Goal: Check status: Check status

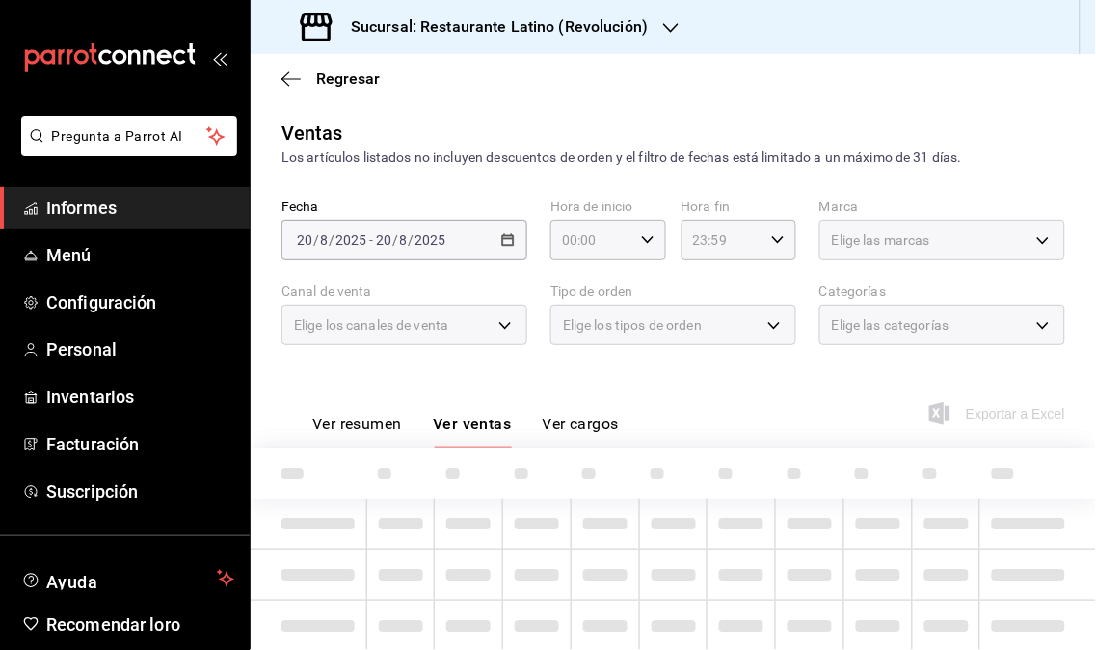
click at [668, 22] on icon "button" at bounding box center [670, 27] width 15 height 15
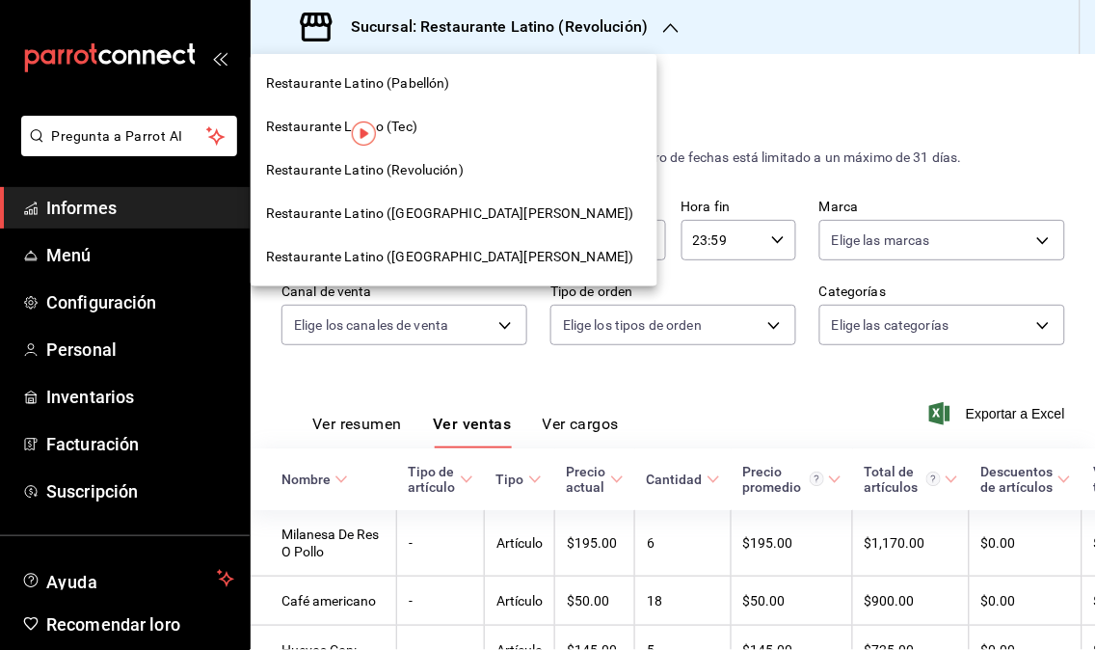
click at [681, 44] on div at bounding box center [548, 325] width 1096 height 650
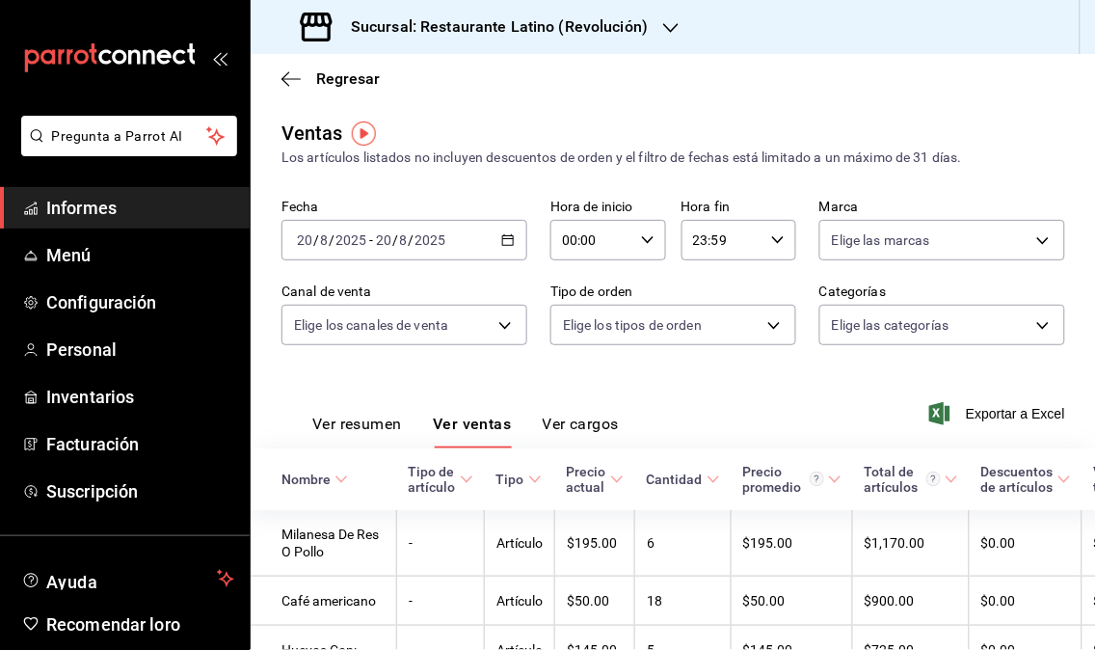
click at [508, 247] on icon "button" at bounding box center [507, 239] width 13 height 13
click at [508, 242] on icon "button" at bounding box center [507, 239] width 13 height 13
click at [409, 246] on font "/" at bounding box center [412, 239] width 6 height 15
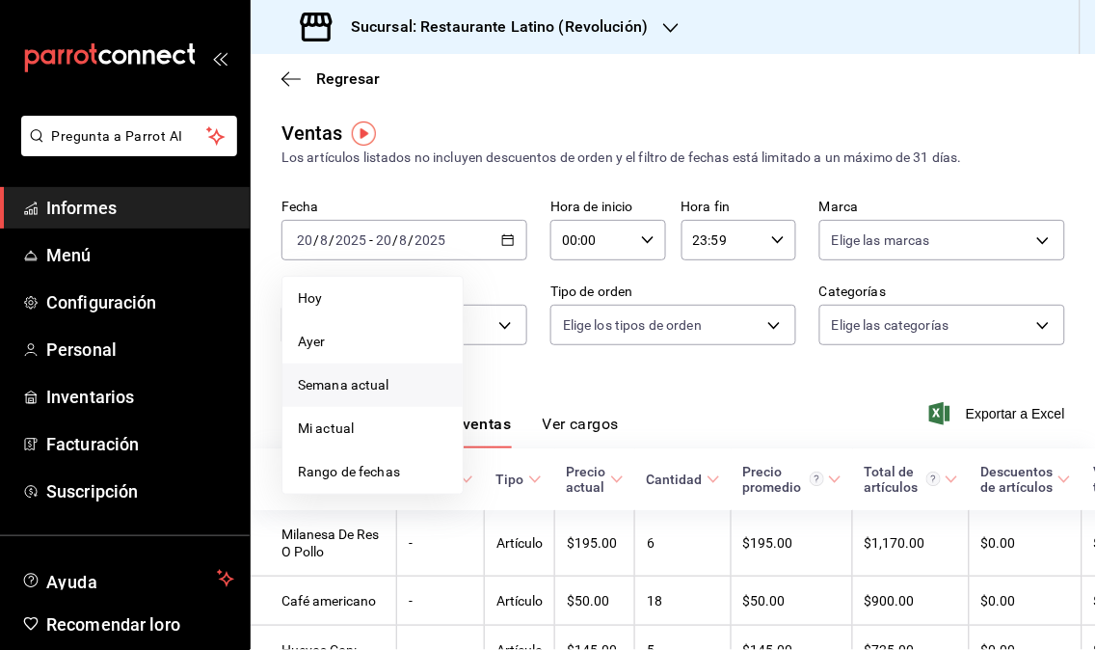
click at [339, 377] on font "Semana actual" at bounding box center [344, 384] width 92 height 15
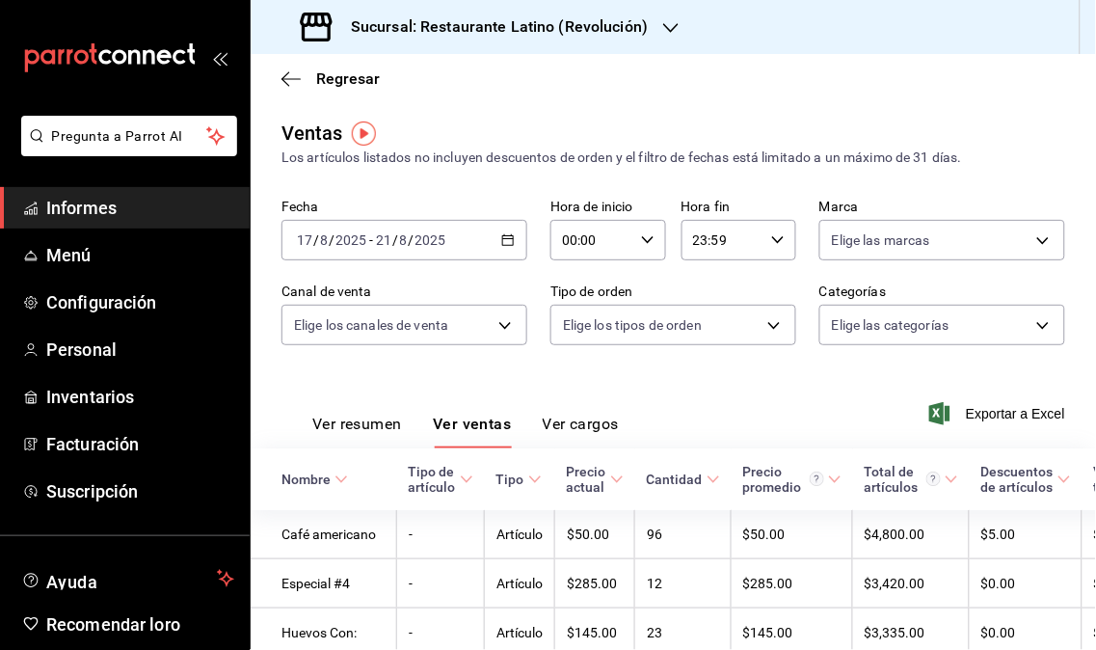
click at [502, 246] on \(Stroke\) "button" at bounding box center [508, 240] width 12 height 11
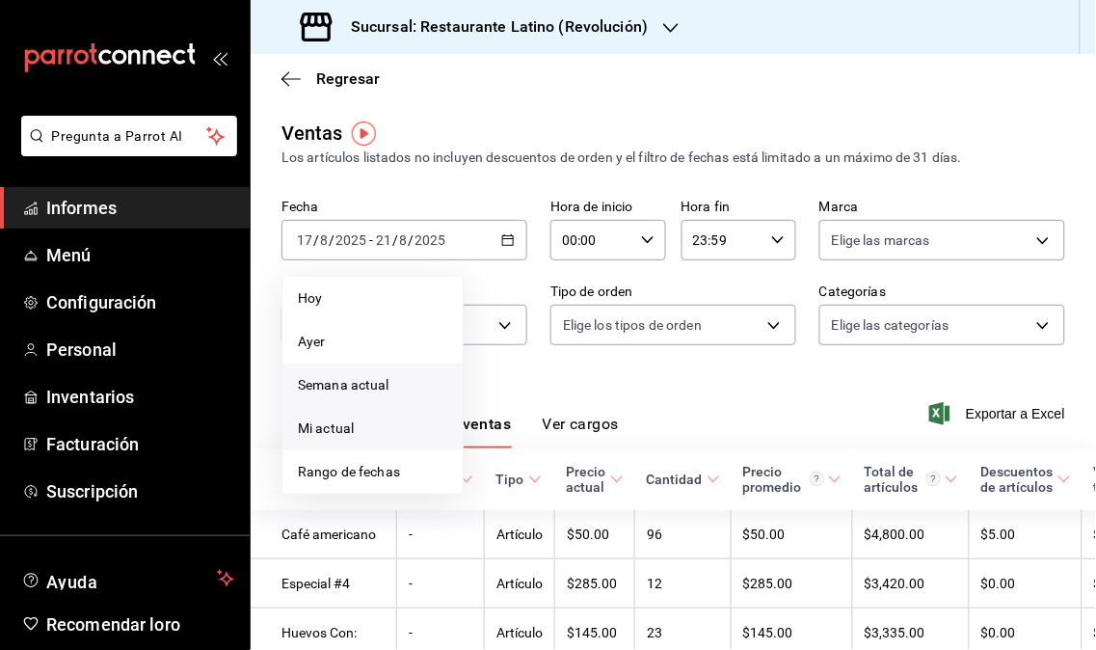
click at [377, 416] on li "Mi actual" at bounding box center [373, 428] width 180 height 43
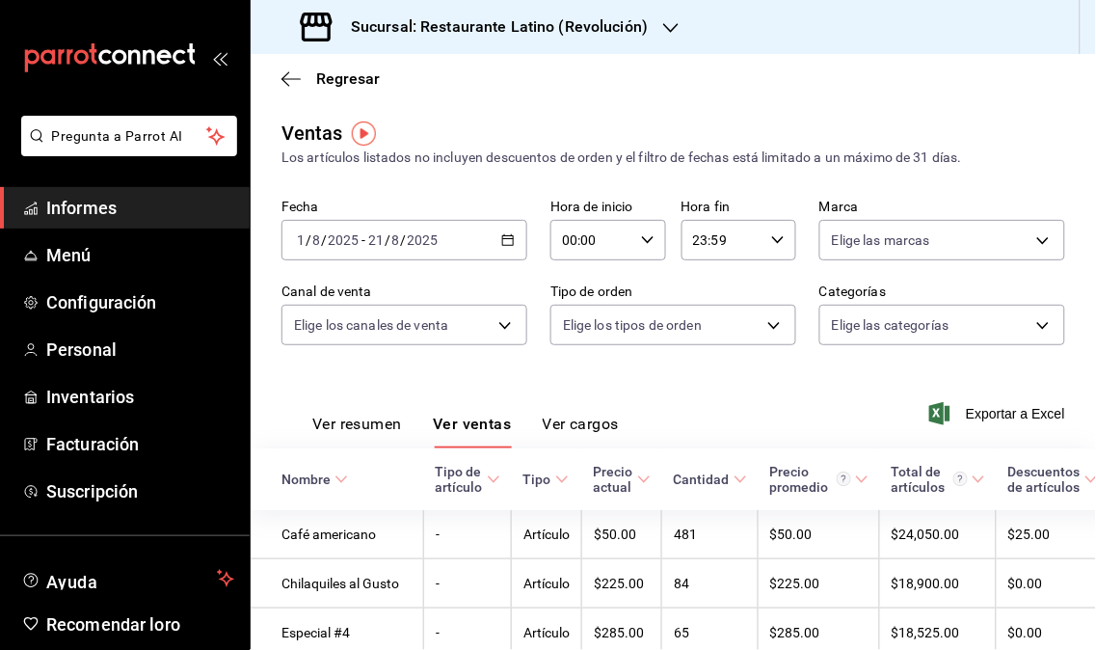
click at [502, 243] on icon "button" at bounding box center [507, 239] width 13 height 13
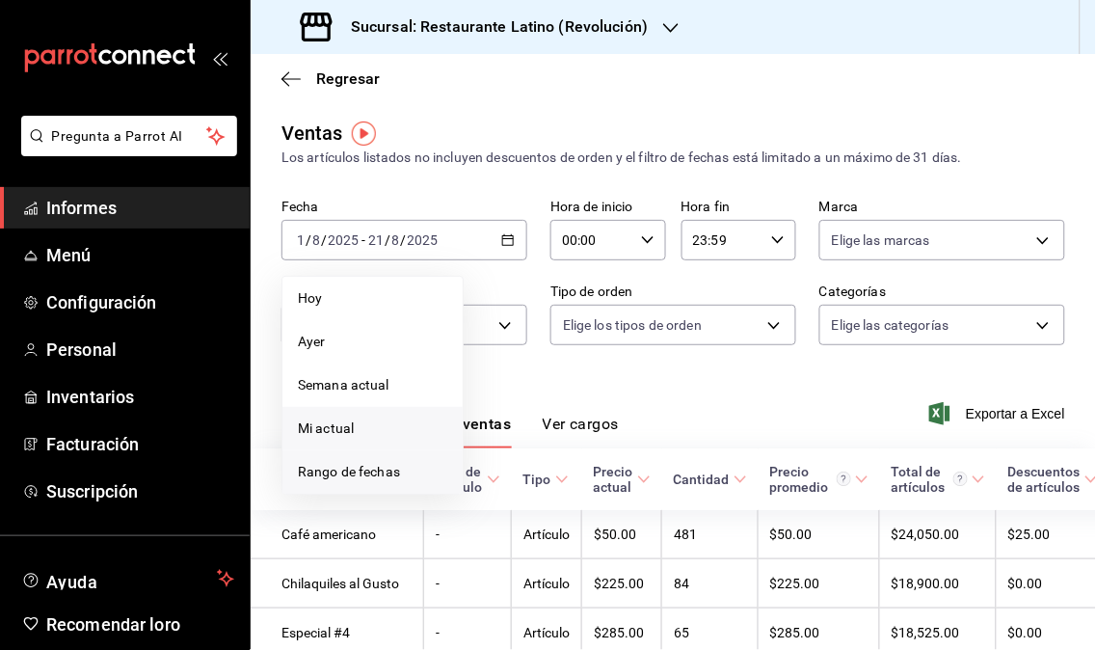
click at [408, 462] on span "Rango de fechas" at bounding box center [372, 472] width 149 height 20
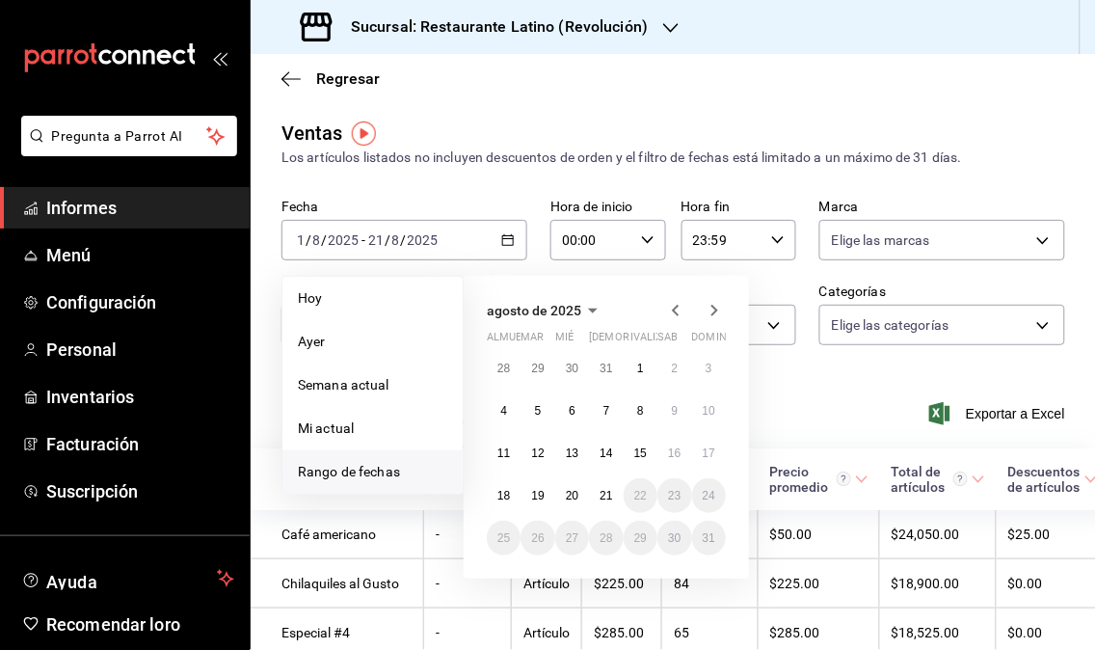
click at [671, 310] on icon "button" at bounding box center [675, 310] width 23 height 23
click at [714, 313] on icon "button" at bounding box center [715, 311] width 7 height 12
drag, startPoint x: 711, startPoint y: 309, endPoint x: 701, endPoint y: 303, distance: 11.2
click at [710, 307] on icon "button" at bounding box center [714, 310] width 23 height 23
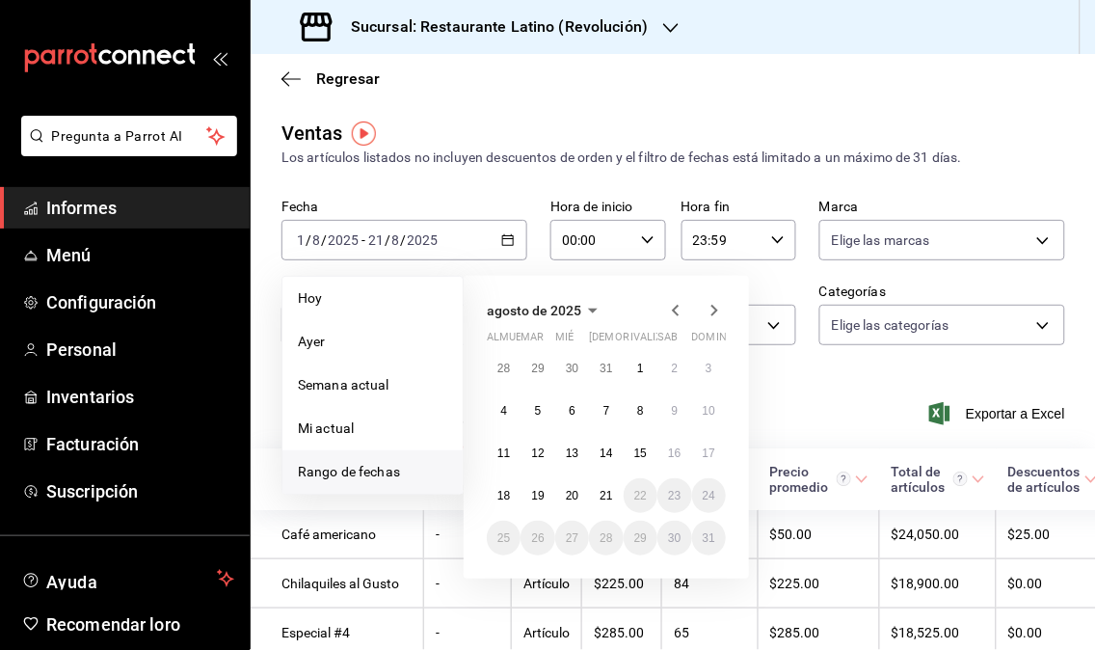
click at [675, 307] on icon "button" at bounding box center [675, 310] width 23 height 23
click at [677, 309] on icon "button" at bounding box center [675, 311] width 7 height 12
click at [669, 313] on icon "button" at bounding box center [675, 310] width 23 height 23
click at [718, 303] on icon "button" at bounding box center [714, 310] width 23 height 23
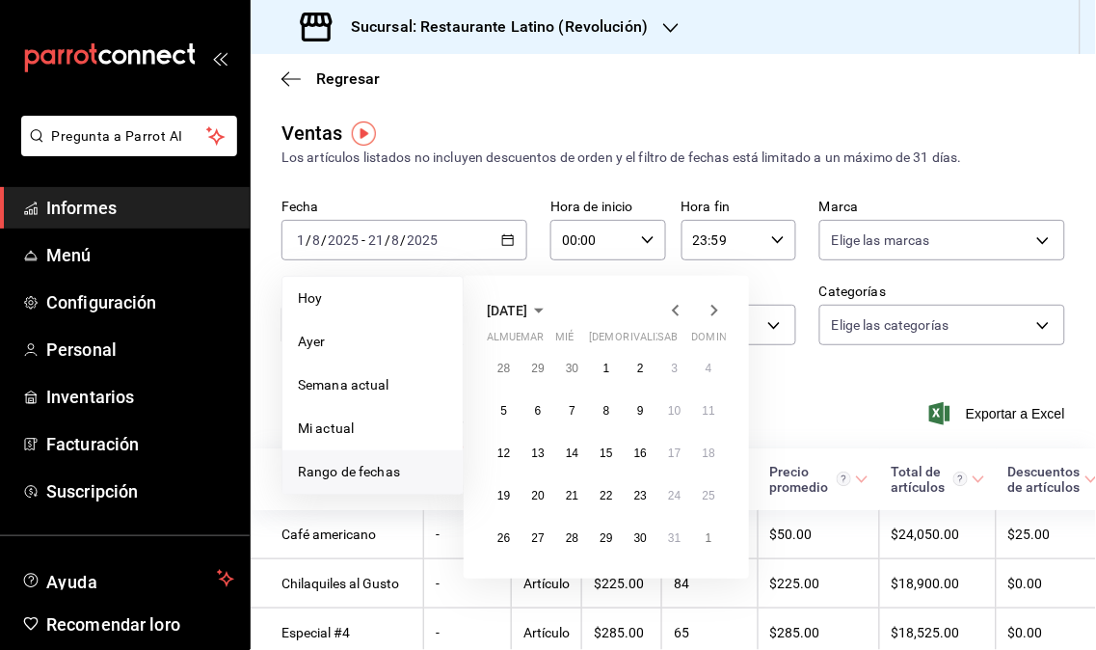
click at [718, 303] on icon "button" at bounding box center [714, 310] width 23 height 23
drag, startPoint x: 713, startPoint y: 311, endPoint x: 698, endPoint y: 322, distance: 18.7
click at [712, 311] on icon "button" at bounding box center [714, 310] width 23 height 23
click at [712, 310] on icon "button" at bounding box center [714, 310] width 23 height 23
click at [668, 310] on icon "button" at bounding box center [675, 310] width 23 height 23
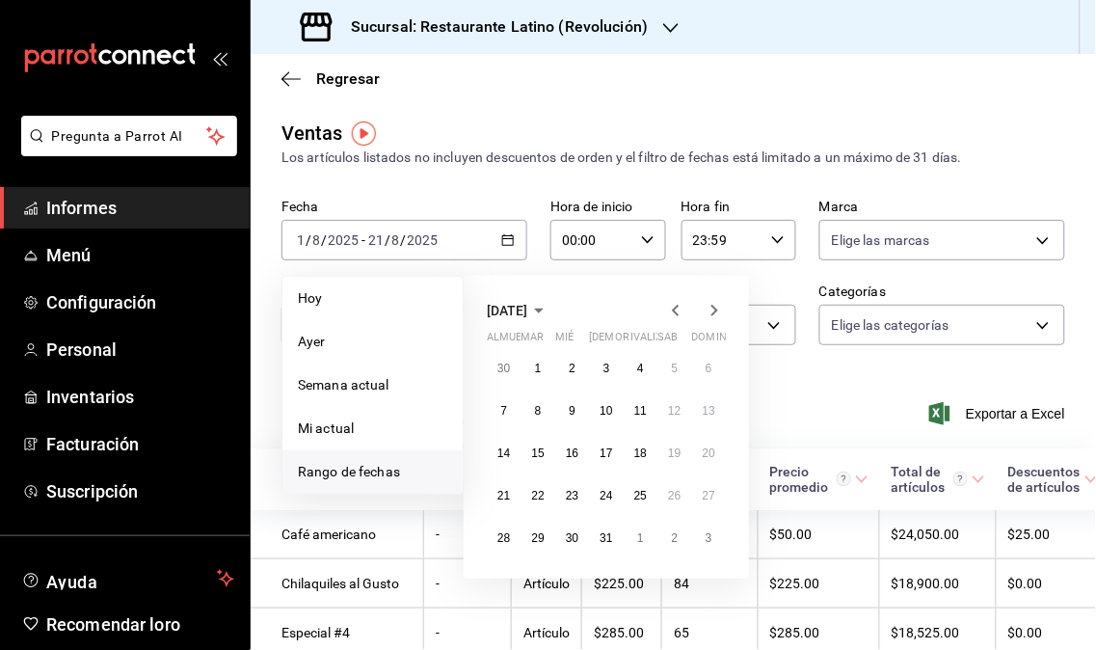
click at [668, 310] on icon "button" at bounding box center [675, 310] width 23 height 23
click at [667, 309] on icon "button" at bounding box center [675, 310] width 23 height 23
click at [676, 307] on icon "button" at bounding box center [675, 311] width 7 height 12
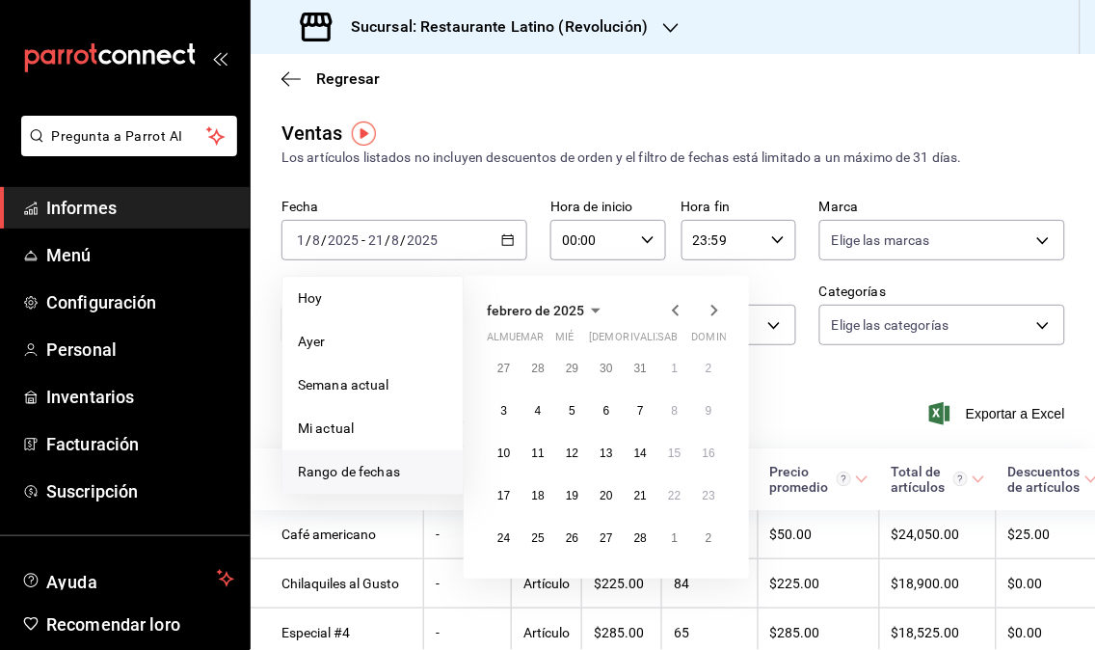
click at [677, 305] on icon "button" at bounding box center [675, 310] width 23 height 23
click at [715, 303] on icon "button" at bounding box center [714, 310] width 23 height 23
click at [714, 302] on icon "button" at bounding box center [714, 310] width 23 height 23
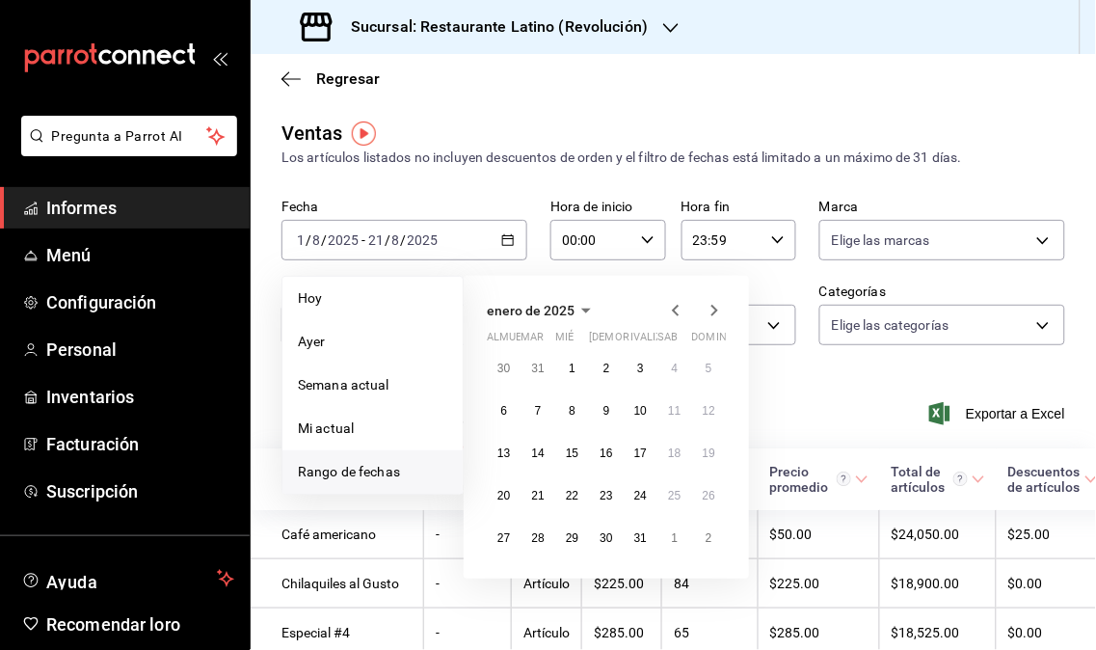
click at [707, 299] on icon "button" at bounding box center [714, 310] width 23 height 23
click at [717, 302] on icon "button" at bounding box center [714, 310] width 23 height 23
click at [712, 300] on icon "button" at bounding box center [714, 310] width 23 height 23
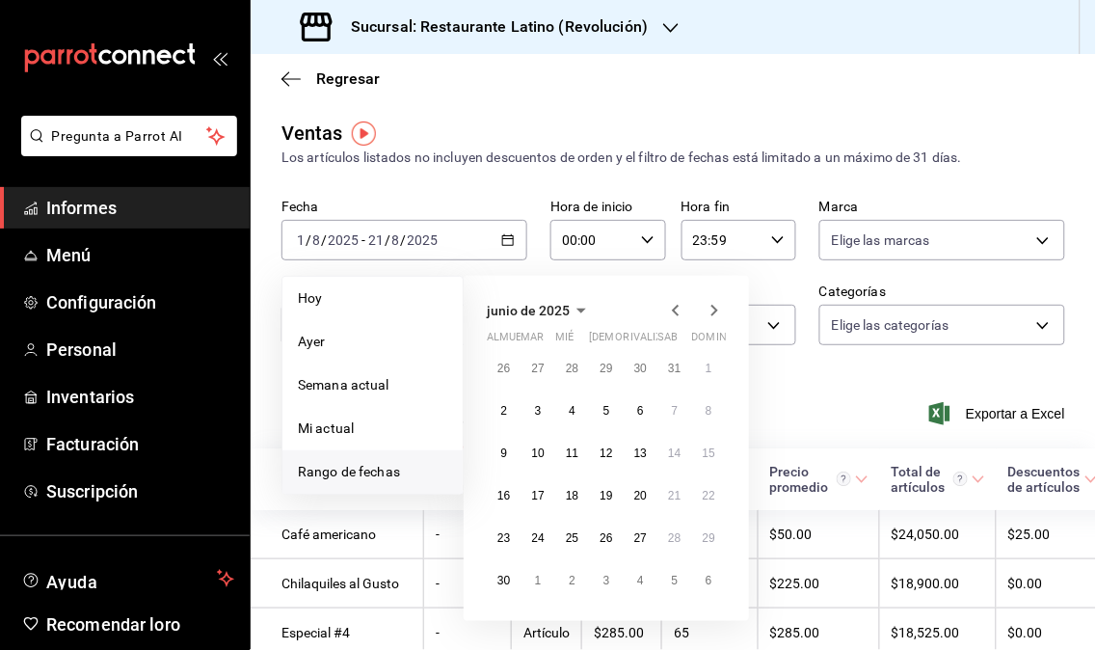
click at [714, 304] on icon "button" at bounding box center [714, 310] width 23 height 23
click at [710, 307] on icon "button" at bounding box center [714, 310] width 23 height 23
click at [671, 310] on icon "button" at bounding box center [675, 310] width 23 height 23
click at [710, 309] on icon "button" at bounding box center [714, 310] width 23 height 23
click at [678, 307] on icon "button" at bounding box center [675, 310] width 23 height 23
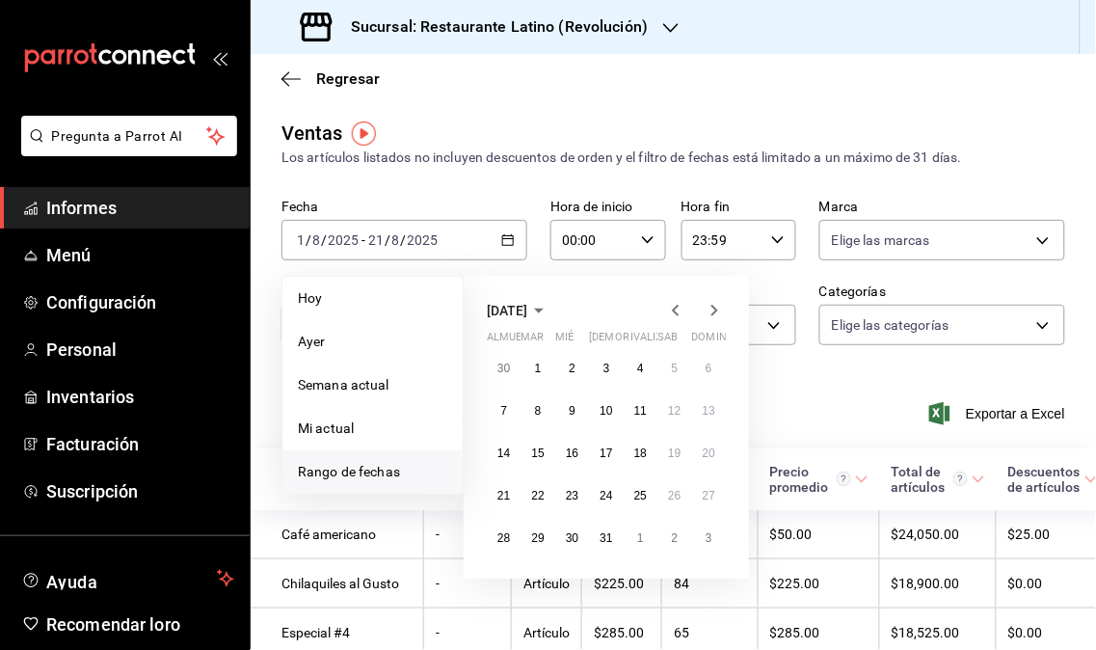
click at [677, 310] on icon "button" at bounding box center [675, 310] width 23 height 23
click at [706, 310] on icon "button" at bounding box center [714, 310] width 23 height 23
click at [676, 310] on icon "button" at bounding box center [675, 310] width 23 height 23
click at [714, 311] on icon "button" at bounding box center [714, 310] width 23 height 23
